Goal: Information Seeking & Learning: Learn about a topic

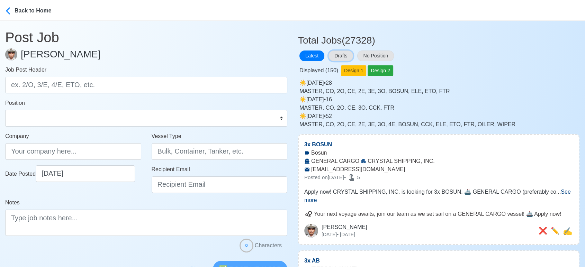
click at [346, 55] on button "Drafts" at bounding box center [340, 56] width 25 height 11
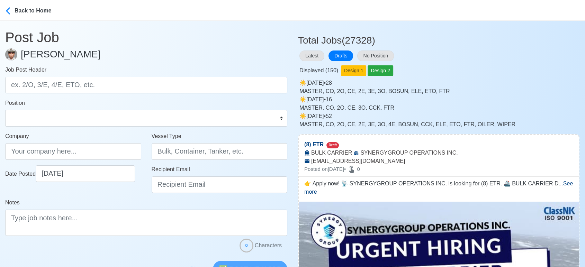
click at [481, 67] on div "Displayed ( 150 ) Design 1 Design 2" at bounding box center [438, 69] width 281 height 13
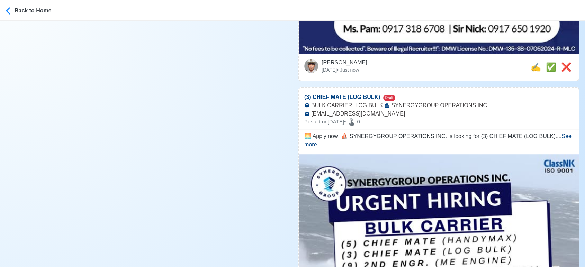
scroll to position [499, 0]
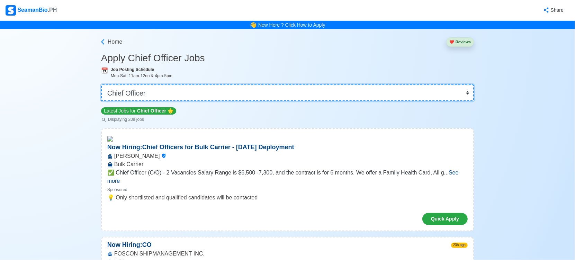
click at [251, 93] on select "👉 Select Rank or Position Master Chief Officer 2nd Officer 3rd Officer Junior O…" at bounding box center [287, 92] width 373 height 17
click at [251, 92] on select "👉 Select Rank or Position Master Chief Officer 2nd Officer 3rd Officer Junior O…" at bounding box center [287, 92] width 373 height 17
select select "2nd Engineer"
click at [102, 84] on select "👉 Select Rank or Position Master Chief Officer 2nd Officer 3rd Officer Junior O…" at bounding box center [287, 92] width 373 height 17
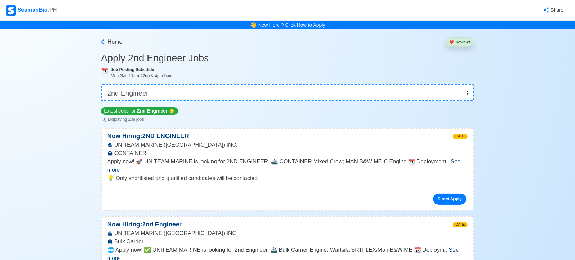
scroll to position [812, 0]
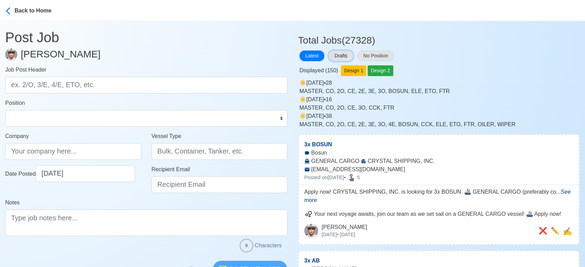
click at [339, 56] on button "Drafts" at bounding box center [340, 56] width 25 height 11
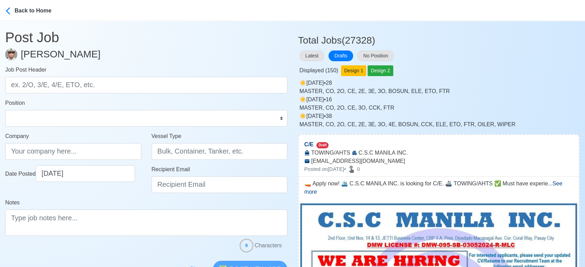
click at [472, 97] on div "☀️️ Wed Sep 24 2025 • 16 MASTER, CO, 2O, CE, 3O, CCK, FTR" at bounding box center [439, 103] width 280 height 17
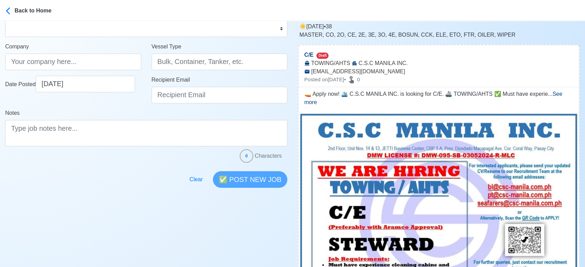
scroll to position [89, 0]
